Goal: Task Accomplishment & Management: Complete application form

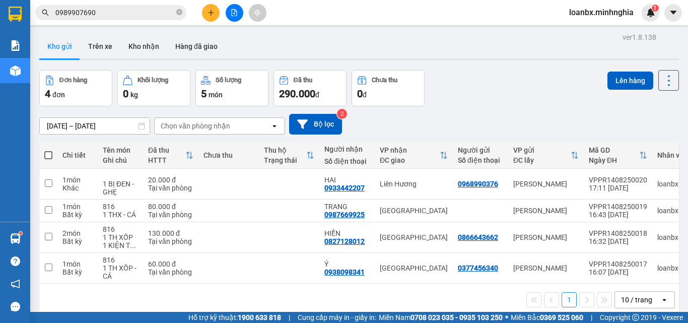
scroll to position [46, 0]
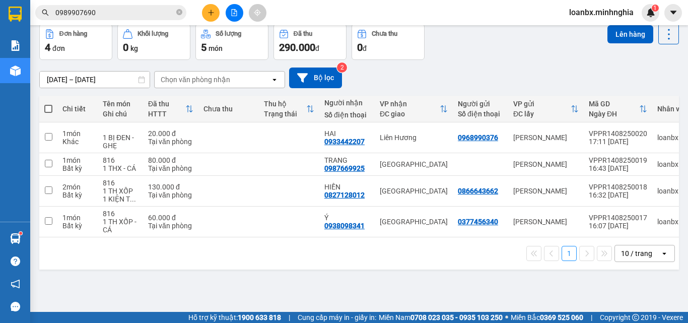
click at [109, 16] on input "0989907690" at bounding box center [114, 12] width 119 height 11
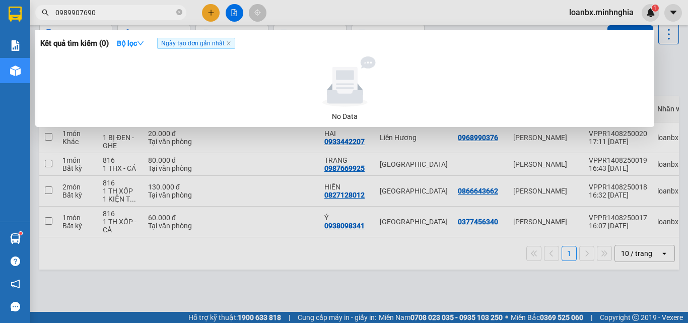
click at [0, 11] on section "Kết quả [PERSON_NAME] ( 0 ) Bộ lọc Ngày tạo [PERSON_NAME] nhất No Data 09899076…" at bounding box center [344, 161] width 688 height 323
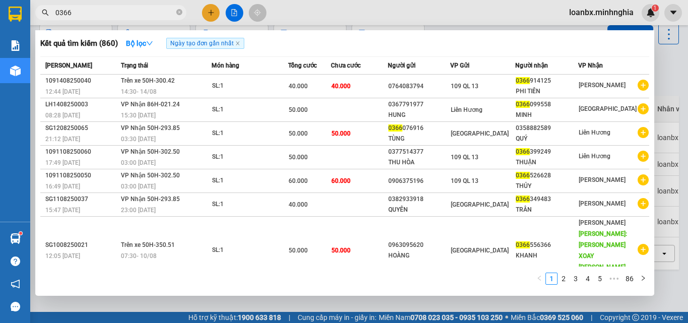
type input "0366"
click at [210, 9] on div at bounding box center [344, 161] width 688 height 323
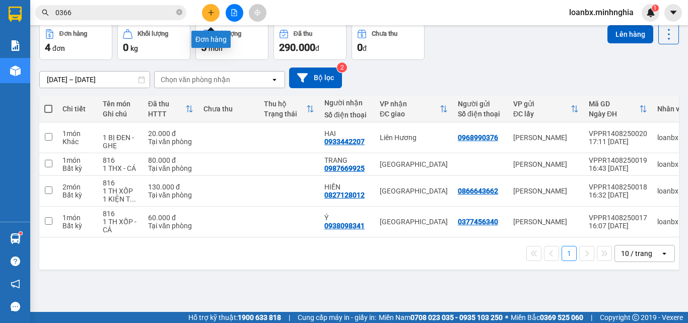
click at [208, 8] on button at bounding box center [211, 13] width 18 height 18
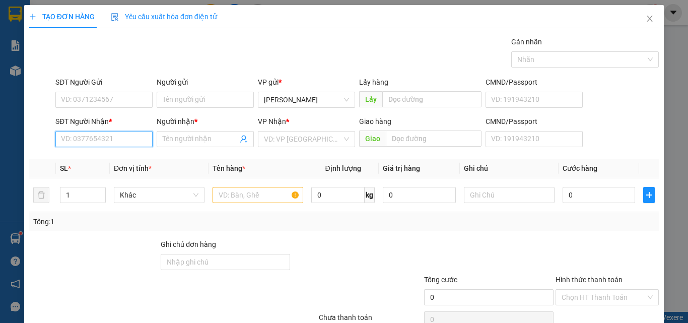
click at [56, 137] on input "SĐT Người Nhận *" at bounding box center [103, 139] width 97 height 16
click at [120, 160] on div "0789793434 - TÍNH" at bounding box center [103, 159] width 84 height 11
type input "0789793434"
type input "TÍNH"
type input "0789793434"
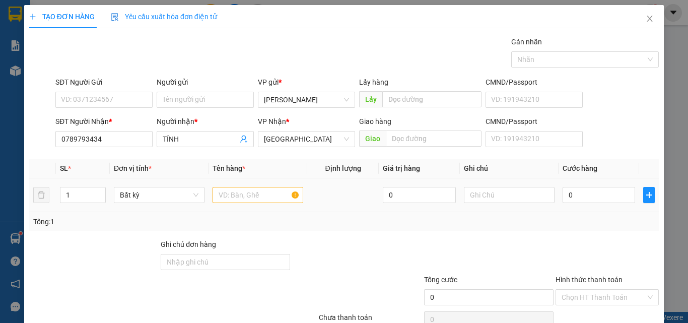
click at [227, 185] on td at bounding box center [257, 195] width 99 height 34
click at [227, 194] on input "text" at bounding box center [257, 195] width 91 height 16
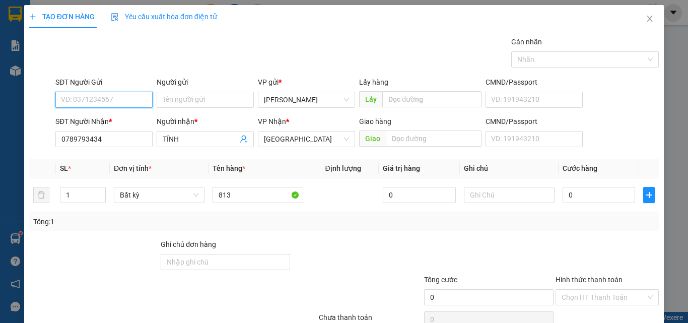
click at [96, 101] on input "SĐT Người Gửi" at bounding box center [103, 100] width 97 height 16
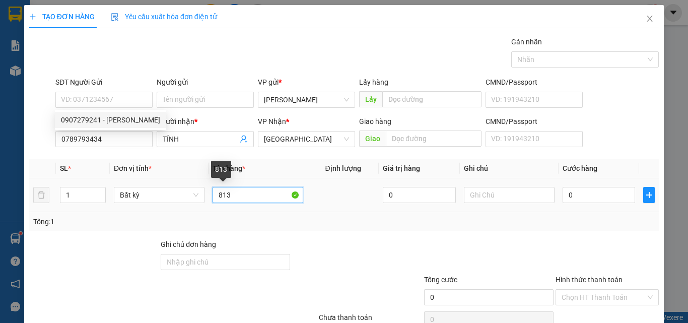
drag, startPoint x: 242, startPoint y: 201, endPoint x: 236, endPoint y: 201, distance: 5.5
click at [236, 201] on input "813" at bounding box center [257, 195] width 91 height 16
type input "816"
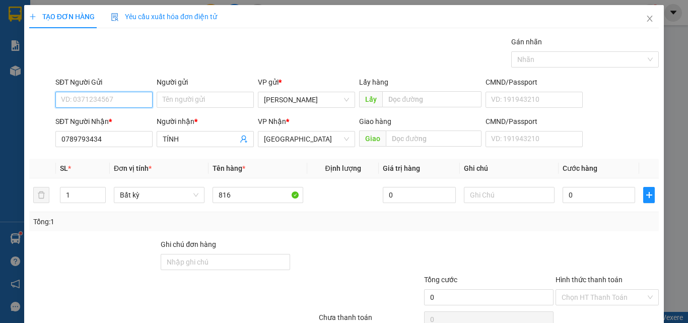
click at [93, 106] on input "SĐT Người Gửi" at bounding box center [103, 100] width 97 height 16
click at [93, 113] on div "0907279241 - NHỨT" at bounding box center [110, 120] width 111 height 16
type input "0907279241"
type input "NHỨT"
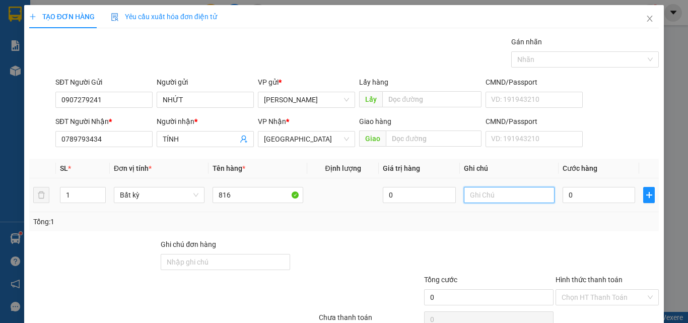
click at [502, 197] on input "text" at bounding box center [509, 195] width 91 height 16
click at [484, 203] on div at bounding box center [509, 195] width 91 height 20
click at [484, 199] on input "text" at bounding box center [509, 195] width 91 height 16
drag, startPoint x: 491, startPoint y: 200, endPoint x: 469, endPoint y: 201, distance: 22.7
click at [469, 201] on input "1 thx -" at bounding box center [509, 195] width 91 height 16
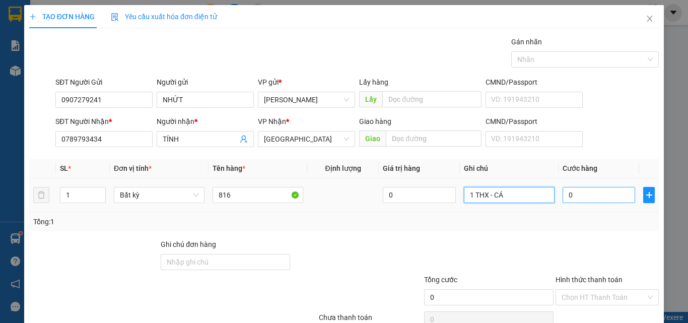
type input "1 THX - CÁ"
click at [575, 200] on input "0" at bounding box center [598, 195] width 72 height 16
type input "3"
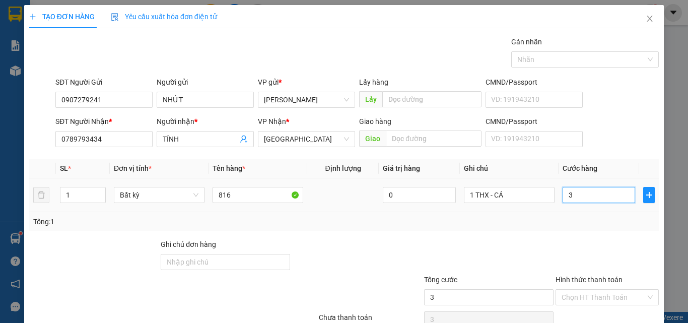
type input "30"
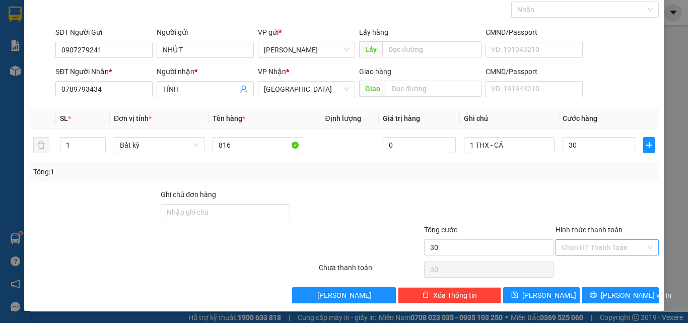
type input "30.000"
click at [581, 248] on input "Hình thức thanh toán" at bounding box center [603, 247] width 84 height 15
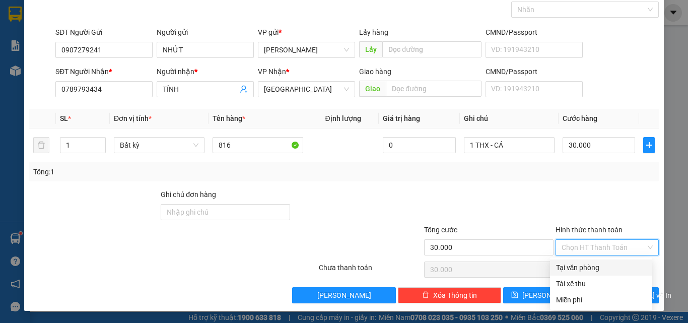
click at [582, 264] on div "Tại văn phòng" at bounding box center [601, 267] width 90 height 11
type input "0"
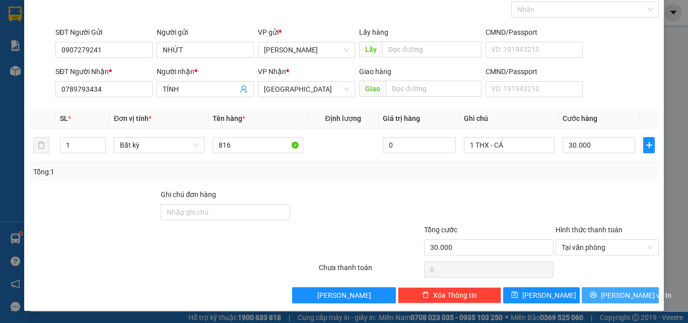
click at [606, 290] on span "[PERSON_NAME] và In" at bounding box center [636, 294] width 70 height 11
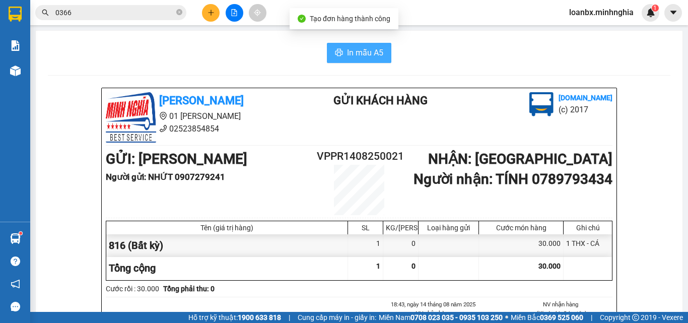
click at [341, 47] on button "In mẫu A5" at bounding box center [359, 53] width 64 height 20
click at [362, 46] on span "In mẫu A5" at bounding box center [365, 52] width 36 height 13
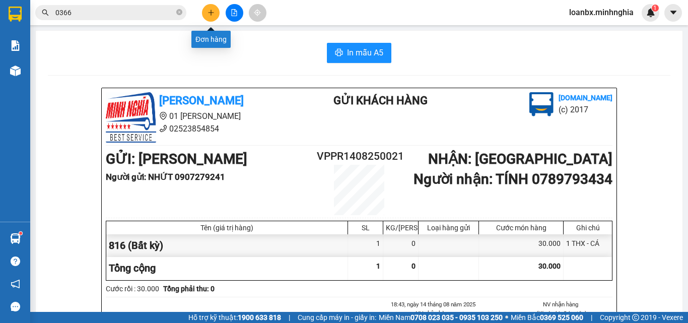
click at [210, 15] on icon "plus" at bounding box center [210, 12] width 7 height 7
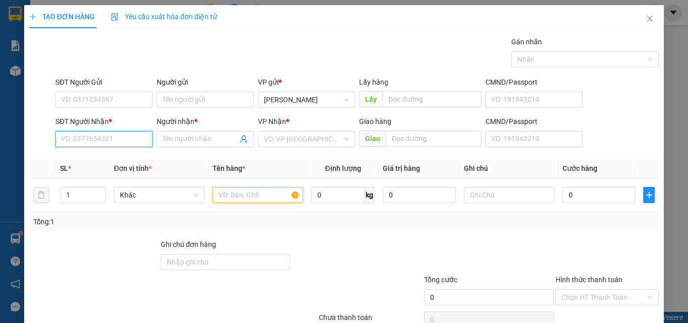
click at [81, 142] on input "SĐT Người Nhận *" at bounding box center [103, 139] width 97 height 16
click at [232, 201] on input "text" at bounding box center [257, 195] width 91 height 16
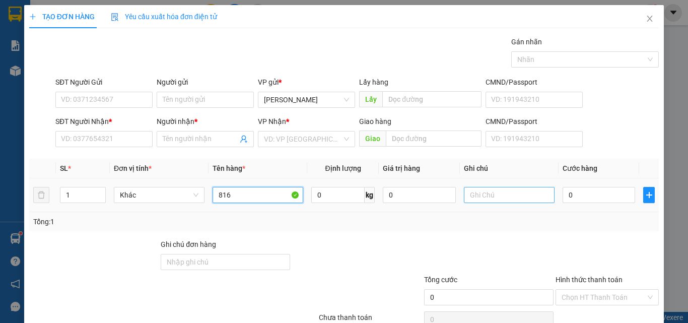
type input "816"
click at [480, 191] on input "text" at bounding box center [509, 195] width 91 height 16
click at [470, 195] on input "text" at bounding box center [509, 195] width 91 height 16
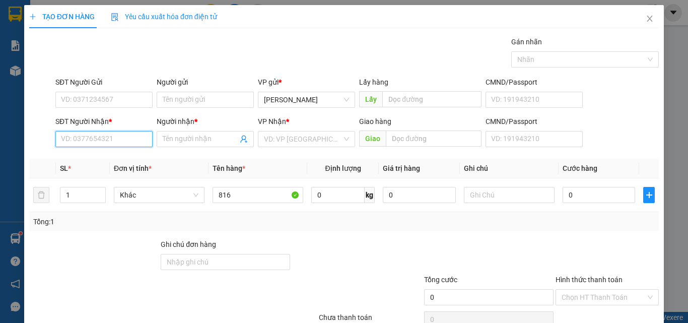
click at [58, 140] on input "SĐT Người Nhận *" at bounding box center [103, 139] width 97 height 16
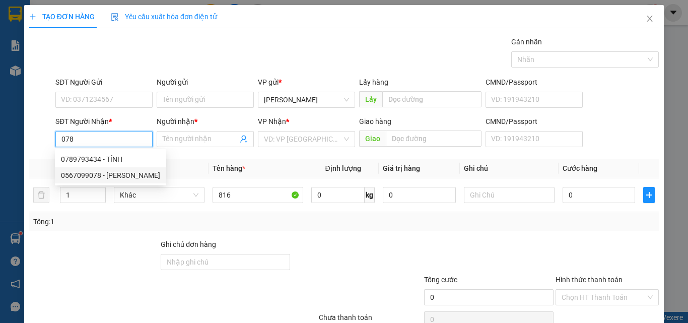
click at [118, 178] on div "0567099078 - HIỀN" at bounding box center [110, 175] width 99 height 11
type input "0567099078"
type input "HIỀN"
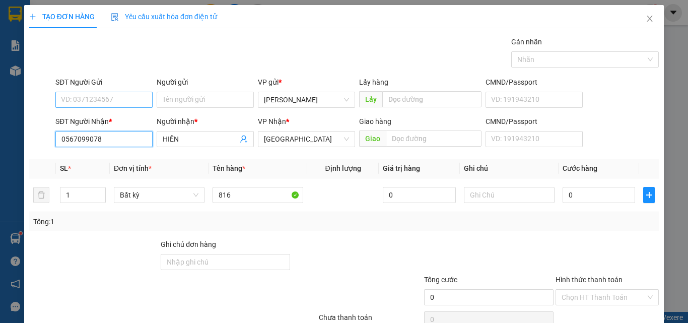
type input "0567099078"
click at [103, 96] on input "SĐT Người Gửi" at bounding box center [103, 100] width 97 height 16
click at [122, 135] on div "0332821825 - TRANG" at bounding box center [103, 135] width 84 height 11
type input "0332821825"
type input "TRANG"
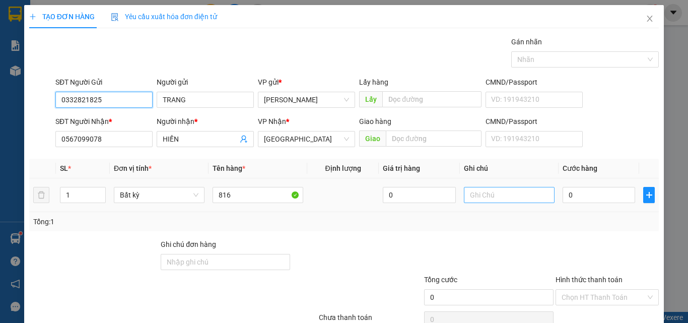
type input "0332821825"
click at [507, 189] on input "text" at bounding box center [509, 195] width 91 height 16
drag, startPoint x: 507, startPoint y: 190, endPoint x: 490, endPoint y: 236, distance: 48.3
drag, startPoint x: 490, startPoint y: 236, endPoint x: 467, endPoint y: 193, distance: 48.2
click at [467, 193] on input "text" at bounding box center [509, 195] width 91 height 16
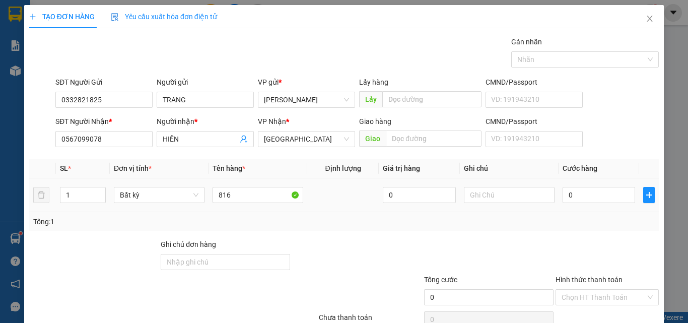
drag, startPoint x: 467, startPoint y: 191, endPoint x: 454, endPoint y: 213, distance: 25.3
click at [454, 213] on div "Tổng: 1" at bounding box center [343, 221] width 629 height 19
click at [474, 197] on input "text" at bounding box center [509, 195] width 91 height 16
type input "1 THX - CÁ"
click at [597, 195] on input "0" at bounding box center [598, 195] width 72 height 16
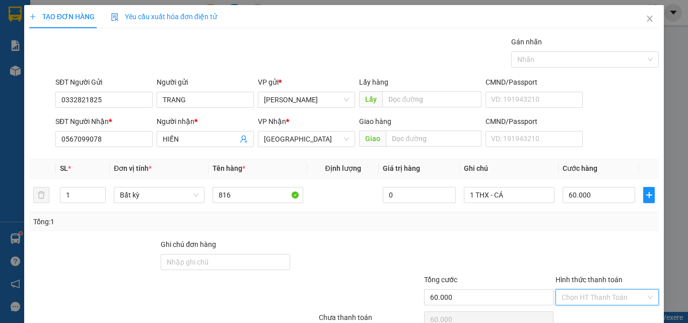
click at [591, 289] on input "Hình thức thanh toán" at bounding box center [603, 296] width 84 height 15
click at [591, 312] on div "Tại văn phòng" at bounding box center [601, 317] width 90 height 11
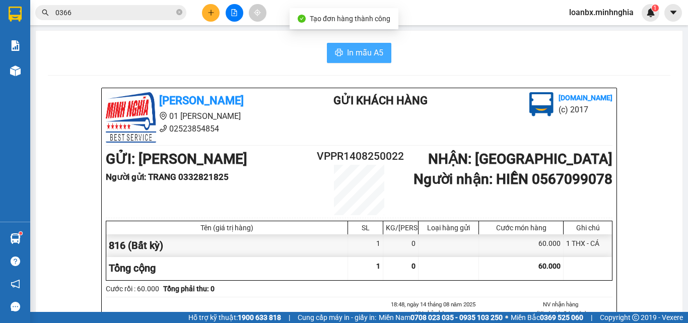
click at [356, 55] on span "In mẫu A5" at bounding box center [365, 52] width 36 height 13
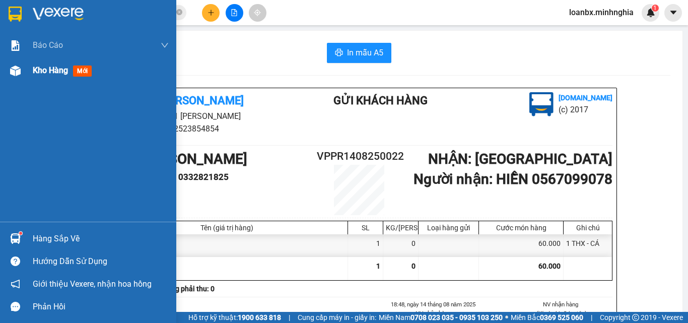
click at [57, 71] on span "Kho hàng" at bounding box center [50, 70] width 35 height 10
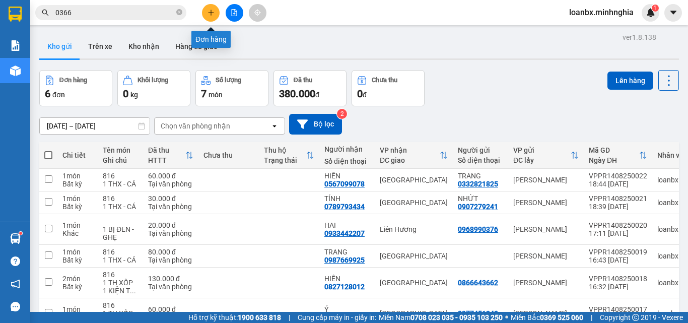
click at [210, 7] on button at bounding box center [211, 13] width 18 height 18
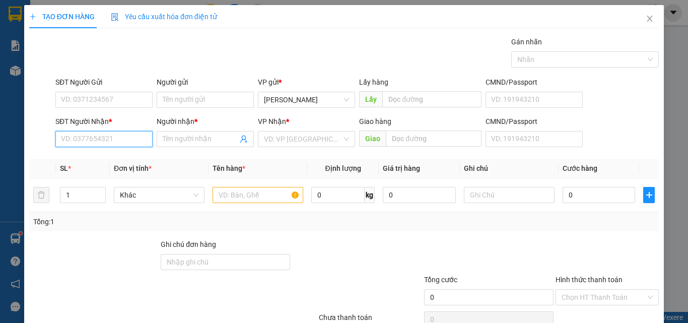
click at [74, 133] on input "SĐT Người Nhận *" at bounding box center [103, 139] width 97 height 16
drag, startPoint x: 107, startPoint y: 155, endPoint x: 291, endPoint y: 208, distance: 191.8
click at [108, 157] on div "0934179907 - TRỌNG HẬU" at bounding box center [103, 159] width 85 height 11
type input "0934179907"
type input "TRỌNG HẬU"
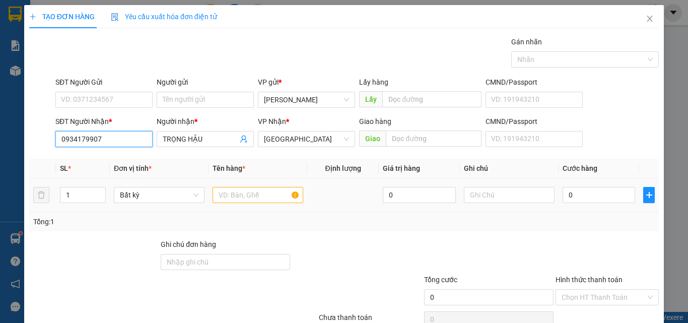
type input "0934179907"
click at [246, 191] on input "text" at bounding box center [257, 195] width 91 height 16
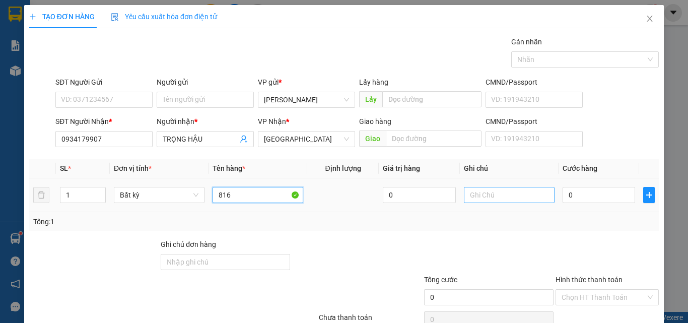
type input "816"
click at [478, 199] on input "text" at bounding box center [509, 195] width 91 height 16
type input "1 CỤC ĐEN - QÁO"
click at [573, 202] on td "0" at bounding box center [598, 195] width 81 height 34
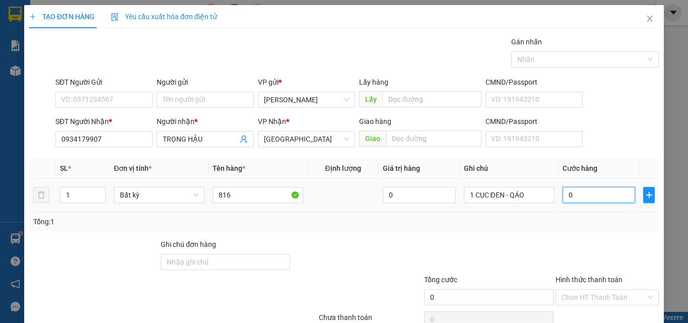
click at [576, 193] on input "0" at bounding box center [598, 195] width 72 height 16
type input "5"
type input "50"
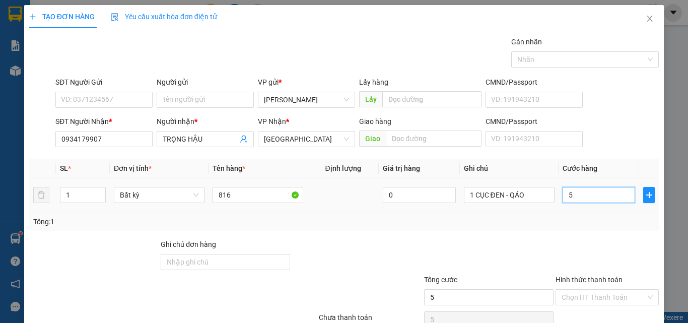
type input "50"
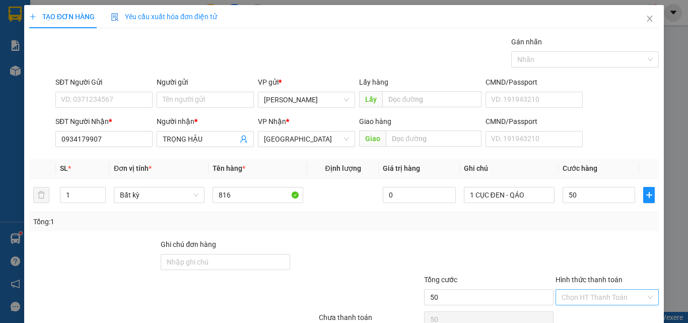
type input "50.000"
click at [592, 289] on input "Hình thức thanh toán" at bounding box center [603, 296] width 84 height 15
click at [583, 312] on div "Tại văn phòng" at bounding box center [601, 317] width 90 height 11
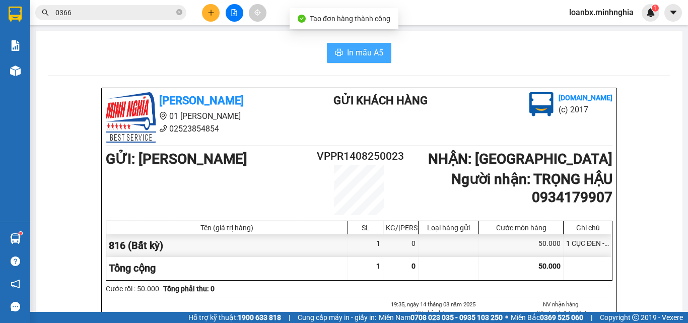
click at [359, 46] on span "In mẫu A5" at bounding box center [365, 52] width 36 height 13
click at [288, 113] on li "01 [PERSON_NAME]" at bounding box center [199, 116] width 187 height 13
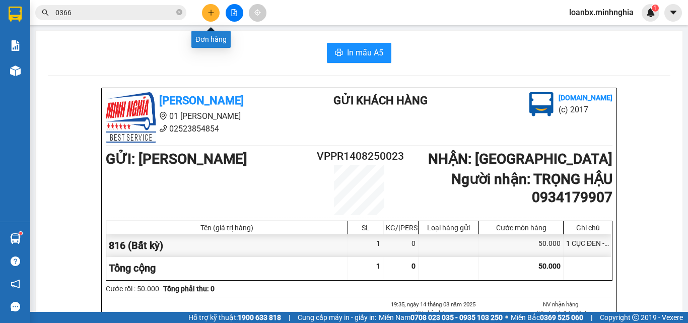
click at [212, 11] on icon "plus" at bounding box center [210, 12] width 7 height 7
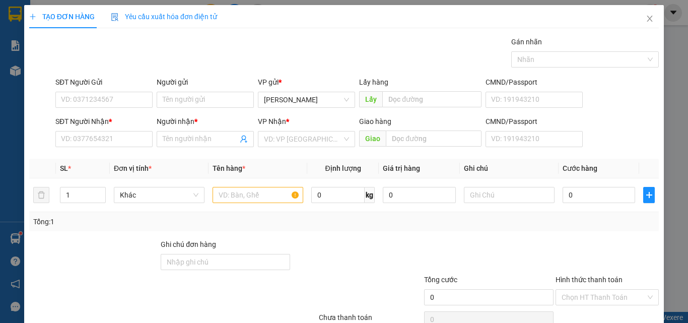
click at [99, 128] on div "SĐT Người Nhận *" at bounding box center [103, 123] width 97 height 15
click at [90, 132] on input "SĐT Người Nhận *" at bounding box center [103, 139] width 97 height 16
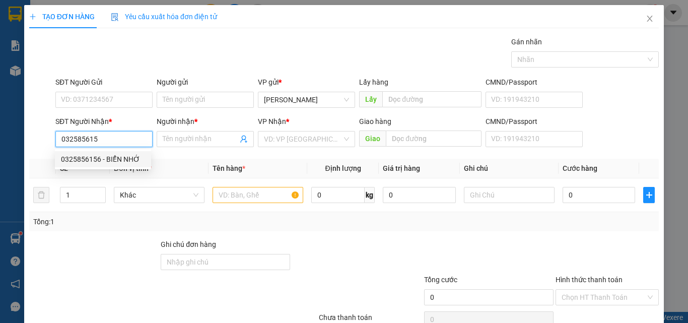
click at [107, 159] on div "0325856156 - BIỂN NHỚ" at bounding box center [103, 159] width 84 height 11
type input "0325856156"
type input "BIỂN NHỚ"
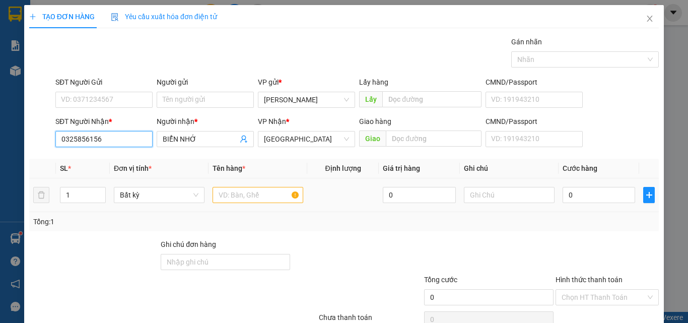
type input "0325856156"
click at [239, 188] on input "text" at bounding box center [257, 195] width 91 height 16
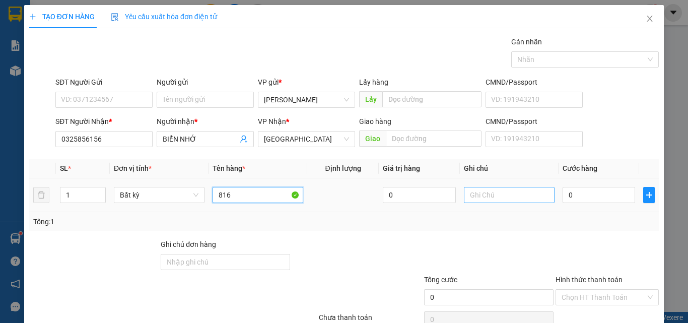
type input "816"
click at [498, 198] on input "text" at bounding box center [509, 195] width 91 height 16
type input "1 THX - CÁ"
click at [620, 199] on input "0" at bounding box center [598, 195] width 72 height 16
type input "63"
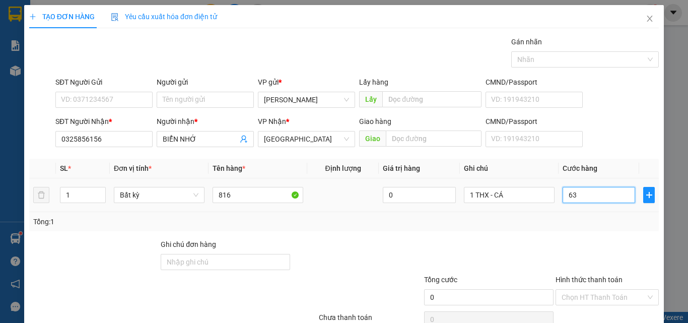
type input "63"
drag, startPoint x: 585, startPoint y: 141, endPoint x: 531, endPoint y: 144, distance: 54.4
click at [531, 178] on tr "1 Bất kỳ 816 0 1 THX - CÁ 630" at bounding box center [343, 195] width 629 height 34
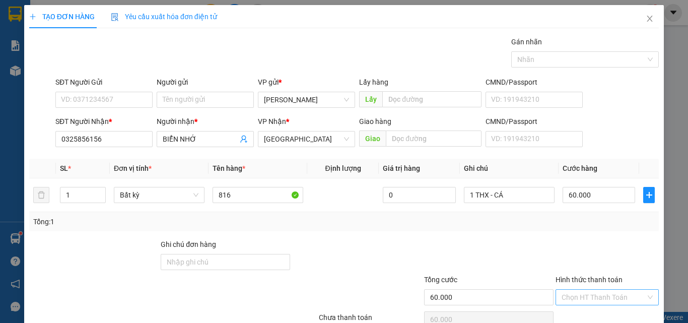
drag, startPoint x: 598, startPoint y: 243, endPoint x: 598, endPoint y: 248, distance: 5.5
click at [598, 289] on input "Hình thức thanh toán" at bounding box center [603, 296] width 84 height 15
drag, startPoint x: 594, startPoint y: 267, endPoint x: 594, endPoint y: 284, distance: 17.1
click at [594, 312] on div "Tại văn phòng" at bounding box center [601, 317] width 90 height 11
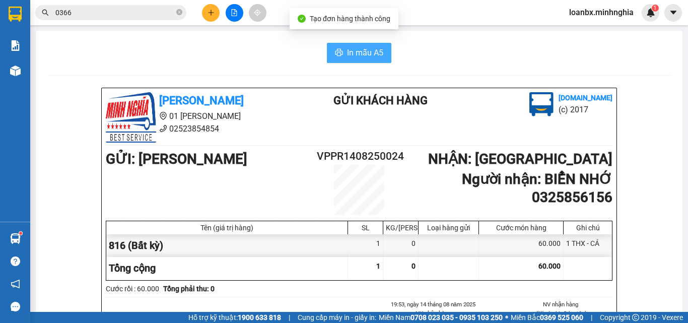
click at [368, 52] on span "In mẫu A5" at bounding box center [365, 52] width 36 height 13
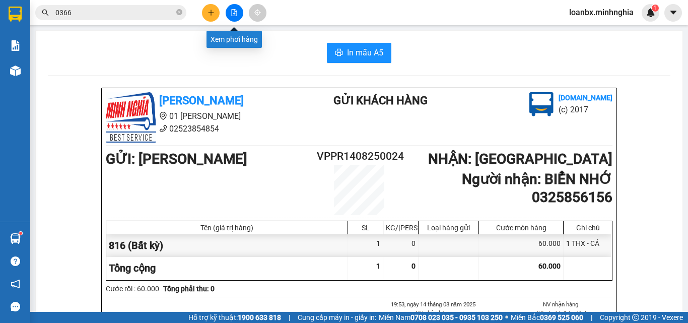
click at [238, 17] on button at bounding box center [235, 13] width 18 height 18
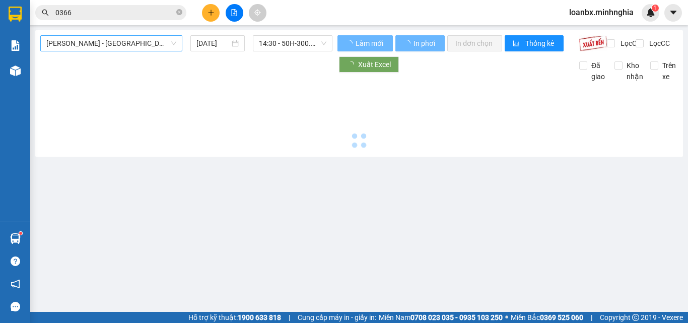
click at [105, 46] on span "[PERSON_NAME] - [GEOGRAPHIC_DATA]" at bounding box center [111, 43] width 130 height 15
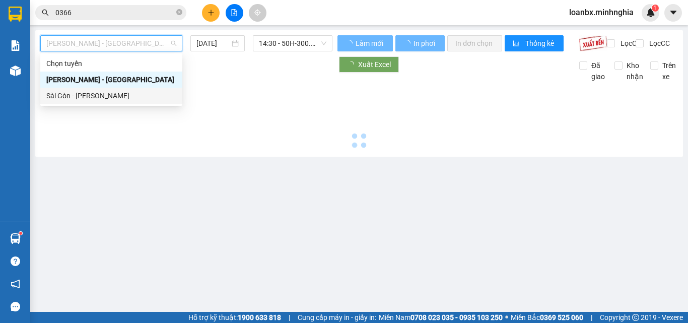
click at [91, 101] on div "Sài Gòn - [PERSON_NAME]" at bounding box center [111, 95] width 130 height 11
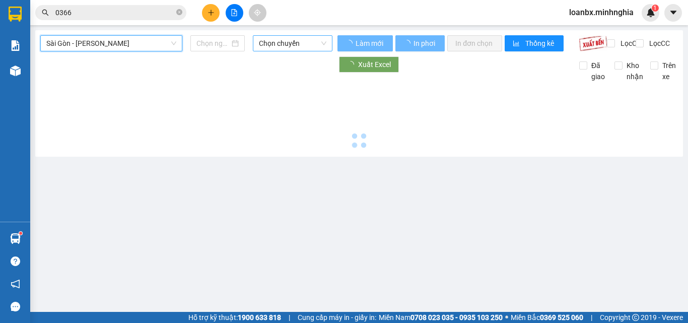
click at [296, 46] on span "Chọn chuyến" at bounding box center [292, 43] width 67 height 15
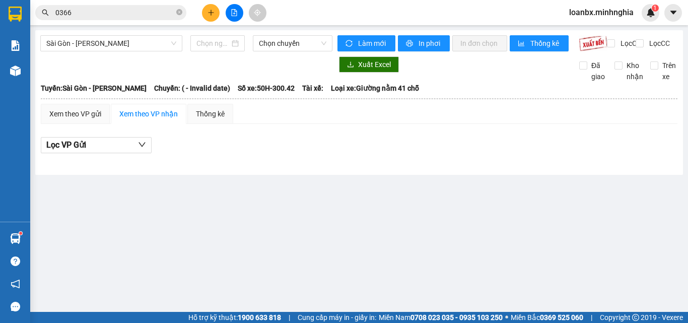
click at [366, 218] on main "Sài Gòn - Phan Rí Chọn chuyến Làm mới In phơi In đơn chọn Thống kê Lọc CR Lọc C…" at bounding box center [344, 156] width 688 height 312
click at [283, 45] on span "Chọn chuyến" at bounding box center [292, 43] width 67 height 15
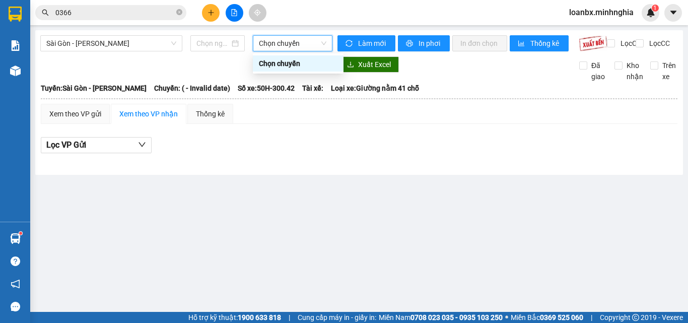
drag, startPoint x: 303, startPoint y: 46, endPoint x: 275, endPoint y: 35, distance: 29.6
click at [301, 46] on span "Chọn chuyến" at bounding box center [292, 43] width 67 height 15
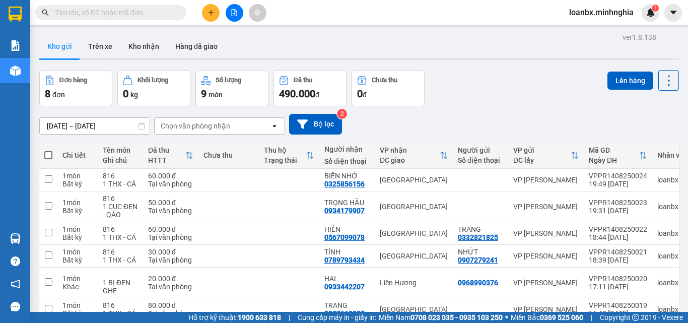
click at [232, 14] on icon "file-add" at bounding box center [234, 12] width 7 height 7
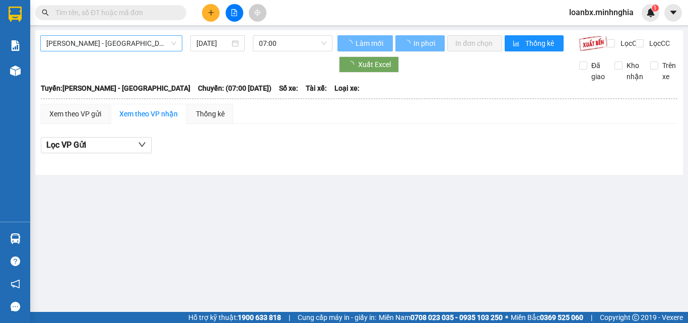
click at [114, 50] on span "[PERSON_NAME] - [GEOGRAPHIC_DATA]" at bounding box center [111, 43] width 130 height 15
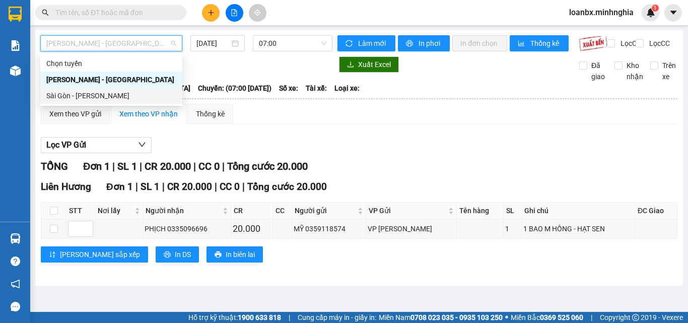
click at [98, 95] on div "Sài Gòn - [PERSON_NAME]" at bounding box center [111, 95] width 130 height 11
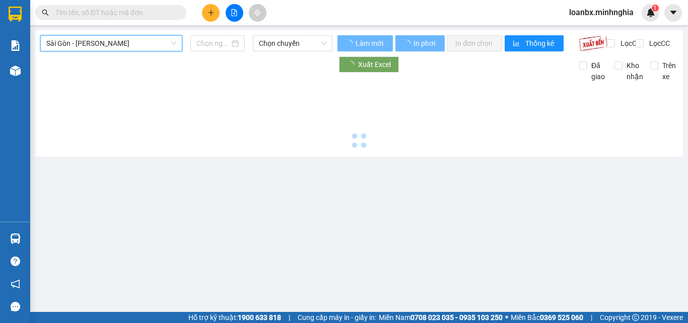
type input "[DATE]"
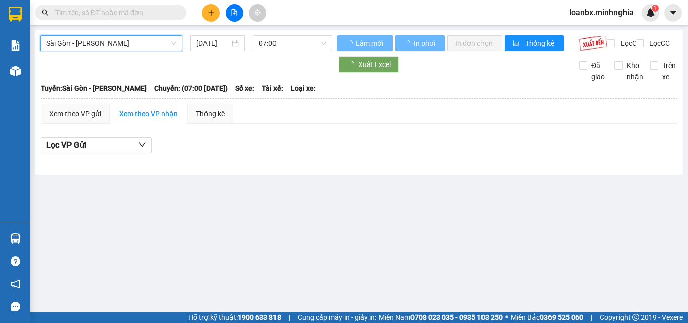
click at [296, 45] on span "07:00" at bounding box center [292, 43] width 67 height 15
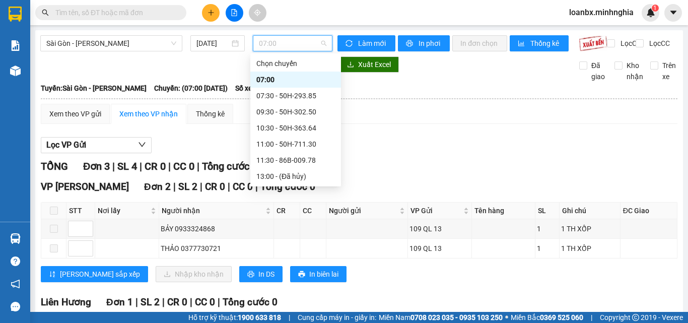
scroll to position [113, 0]
click at [295, 78] on div "14:30 - 50H-300.42" at bounding box center [295, 79] width 79 height 11
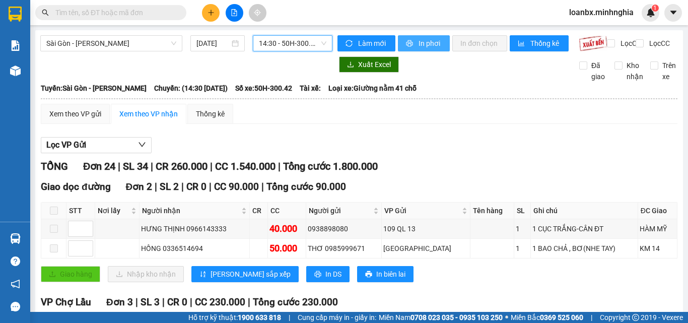
click at [427, 42] on span "In phơi" at bounding box center [429, 43] width 23 height 11
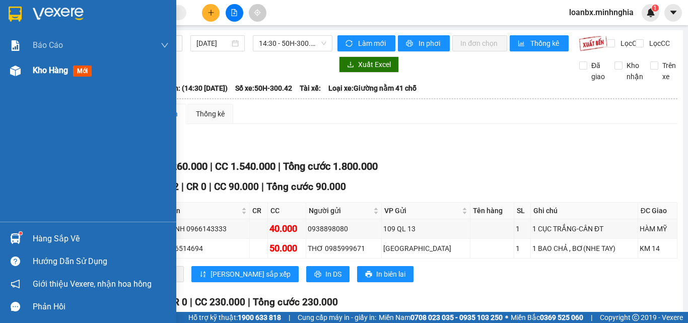
click at [17, 75] on img at bounding box center [15, 70] width 11 height 11
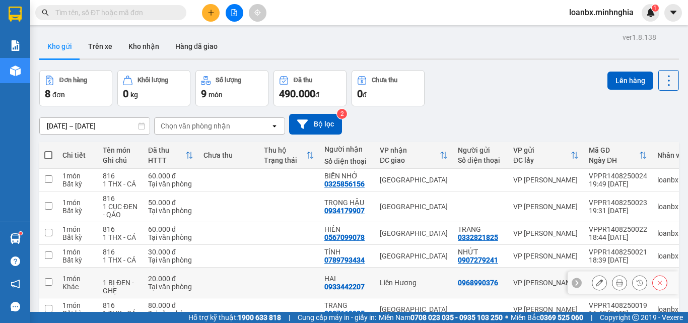
click at [192, 282] on div "Tại văn phòng" at bounding box center [170, 286] width 45 height 8
checkbox input "true"
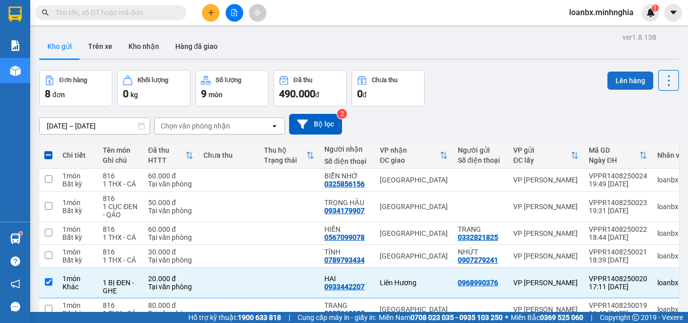
click at [607, 80] on button "Lên hàng" at bounding box center [630, 80] width 46 height 18
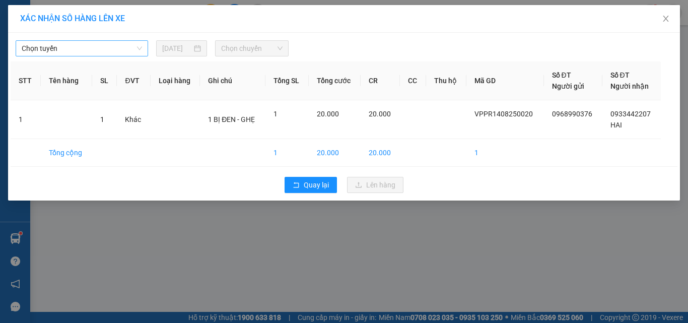
click at [109, 52] on span "Chọn tuyến" at bounding box center [82, 48] width 120 height 15
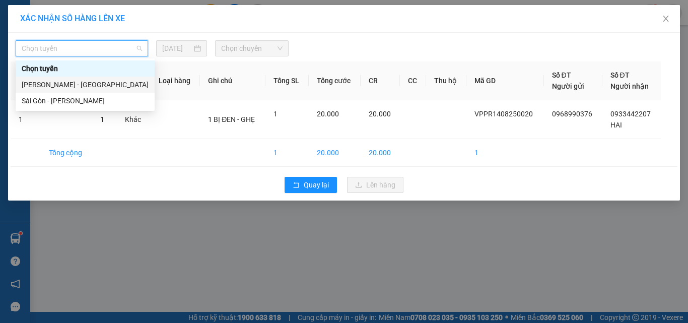
click at [78, 83] on div "[PERSON_NAME] - [GEOGRAPHIC_DATA]" at bounding box center [85, 84] width 127 height 11
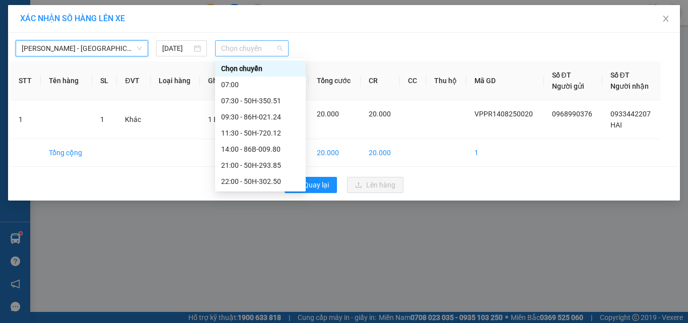
click at [239, 44] on span "Chọn chuyến" at bounding box center [252, 48] width 62 height 15
click at [233, 84] on div "07:00" at bounding box center [260, 84] width 79 height 11
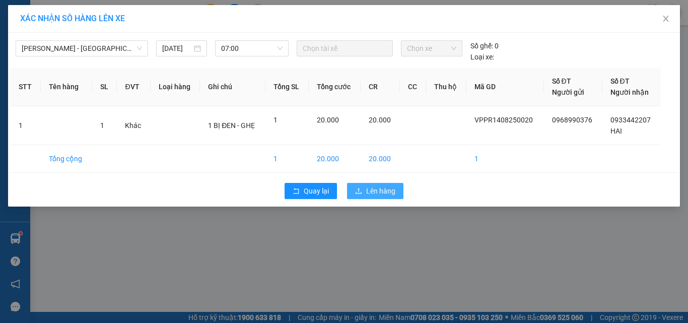
click at [386, 194] on span "Lên hàng" at bounding box center [380, 190] width 29 height 11
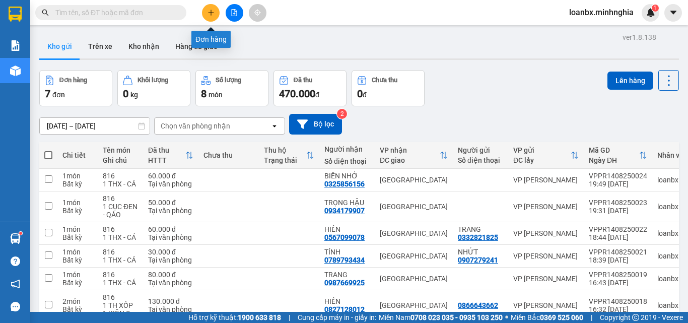
click at [212, 9] on icon "plus" at bounding box center [210, 12] width 7 height 7
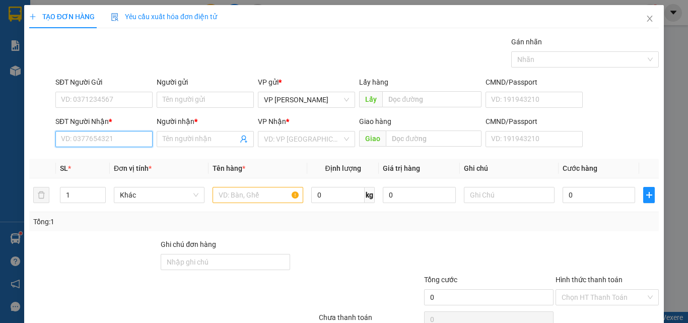
click at [84, 133] on input "SĐT Người Nhận *" at bounding box center [103, 139] width 97 height 16
drag, startPoint x: 96, startPoint y: 154, endPoint x: 104, endPoint y: 163, distance: 12.1
click at [99, 156] on div "0934179907 - TRỌNG HẬU" at bounding box center [103, 159] width 85 height 11
type input "0934179907"
type input "TRỌNG HẬU"
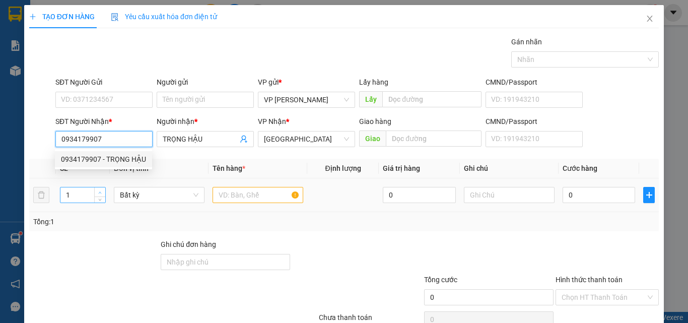
type input "0934179907"
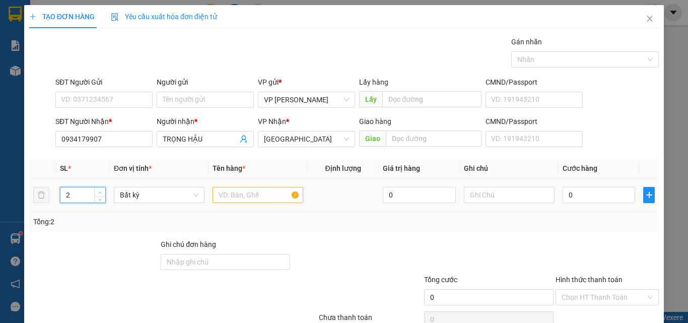
click at [97, 192] on span "up" at bounding box center [100, 192] width 6 height 6
type input "3"
click at [98, 192] on icon "up" at bounding box center [100, 193] width 4 height 4
drag, startPoint x: 227, startPoint y: 188, endPoint x: 235, endPoint y: 183, distance: 9.5
click at [231, 190] on input "text" at bounding box center [257, 195] width 91 height 16
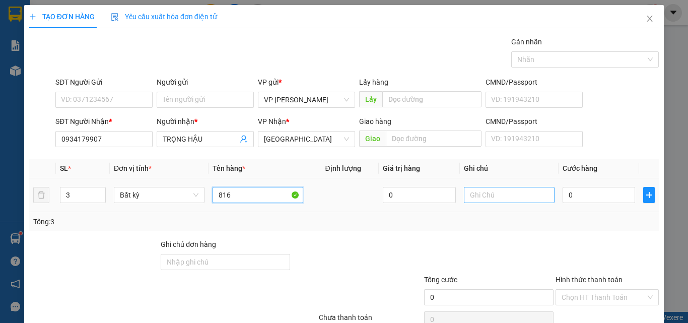
type input "816"
click at [487, 196] on input "text" at bounding box center [509, 195] width 91 height 16
type input "3 BAO XANH - QAOS"
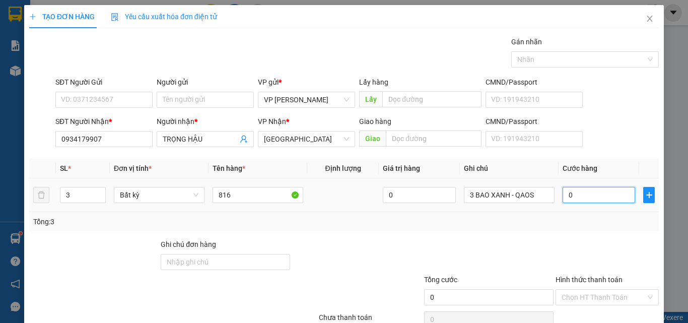
click at [581, 199] on input "0" at bounding box center [598, 195] width 72 height 16
type input "2"
type input "28"
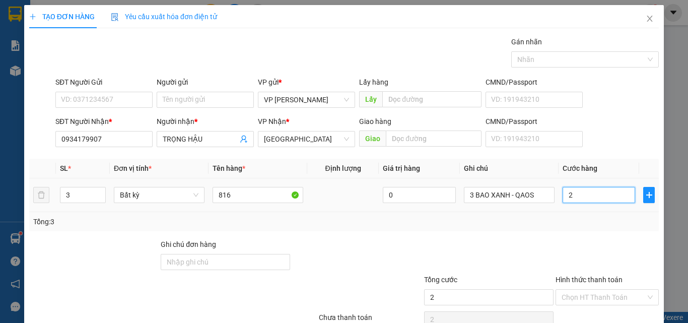
type input "28"
type input "280"
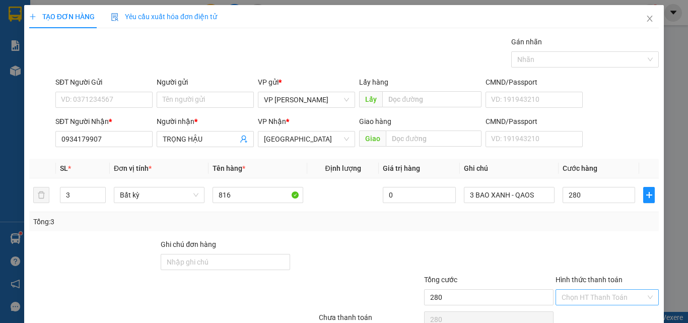
type input "280.000"
click at [577, 289] on input "Hình thức thanh toán" at bounding box center [603, 296] width 84 height 15
click at [578, 312] on div "Tại văn phòng" at bounding box center [601, 317] width 90 height 11
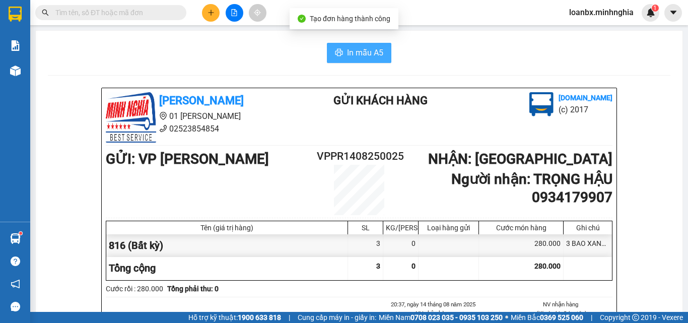
click at [354, 48] on span "In mẫu A5" at bounding box center [365, 52] width 36 height 13
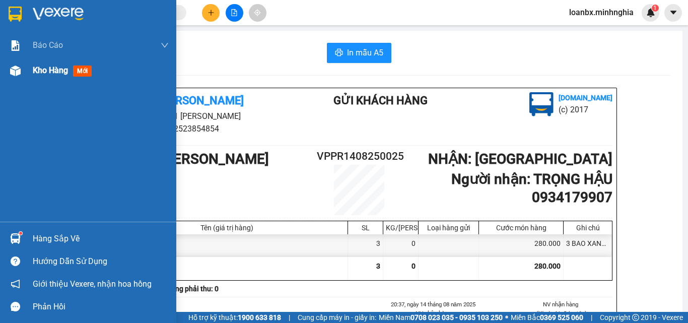
click at [20, 77] on div at bounding box center [16, 71] width 18 height 18
